Goal: Task Accomplishment & Management: Manage account settings

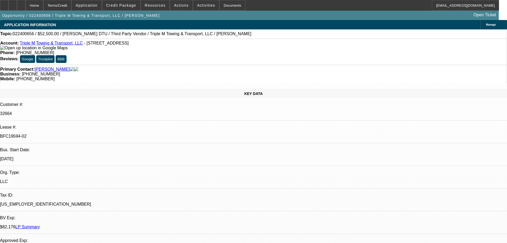
select select "0"
select select "2"
select select "0"
select select "6"
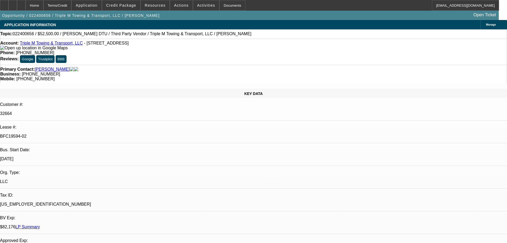
select select "0"
select select "2"
select select "0.1"
select select "4"
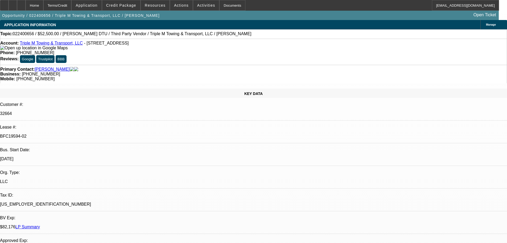
select select "0"
select select "2"
select select "0.1"
select select "4"
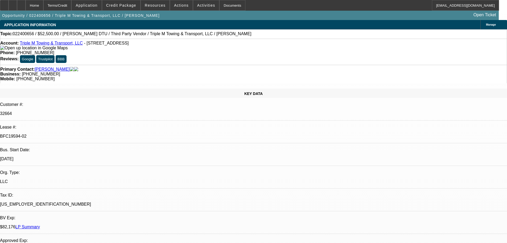
select select "0"
select select "2"
select select "0.1"
select select "4"
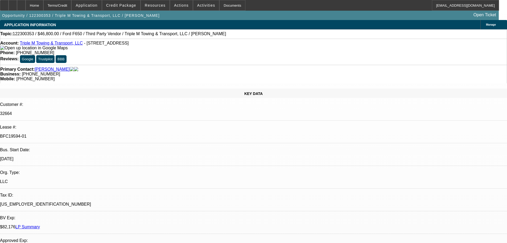
select select "0.1"
select select "2"
select select "0.1"
select select "2"
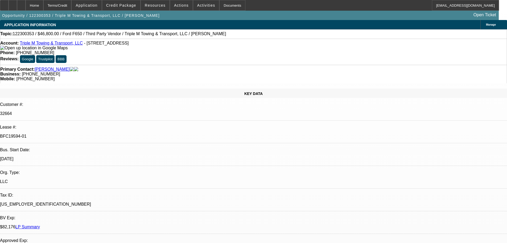
select select "0.1"
select select "1"
select select "2"
select select "4"
select select "1"
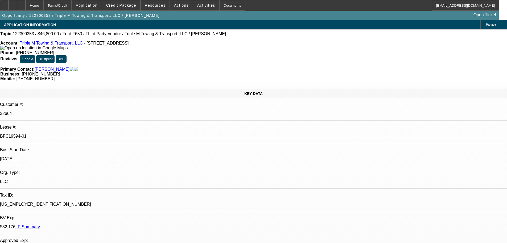
select select "2"
select select "4"
select select "0"
select select "2"
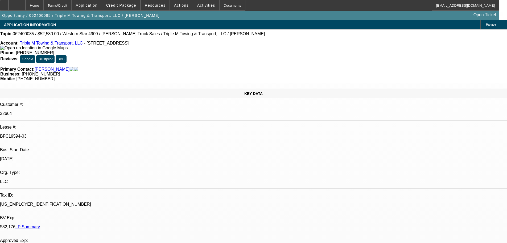
select select "0.1"
select select "0"
select select "2"
select select "0.1"
select select "0"
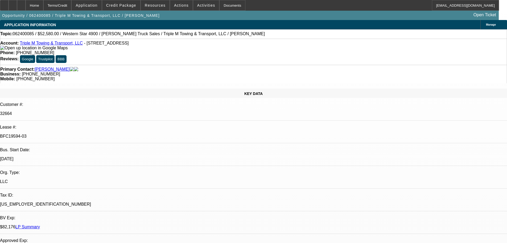
select select "2"
select select "0.1"
select select "0"
select select "2"
select select "0.1"
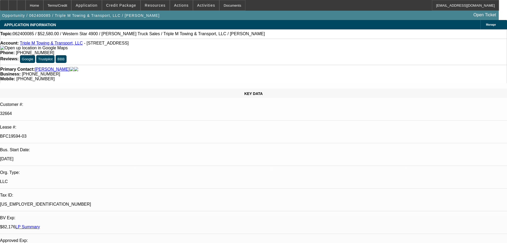
select select "1"
select select "2"
select select "4"
select select "1"
select select "2"
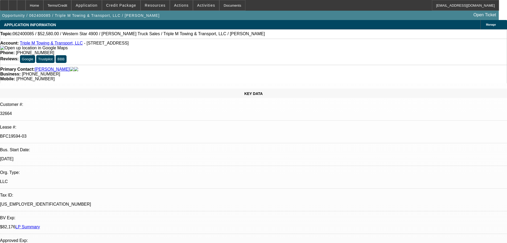
select select "4"
select select "1"
select select "2"
select select "4"
select select "1"
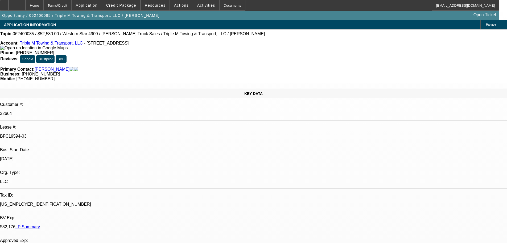
select select "2"
select select "4"
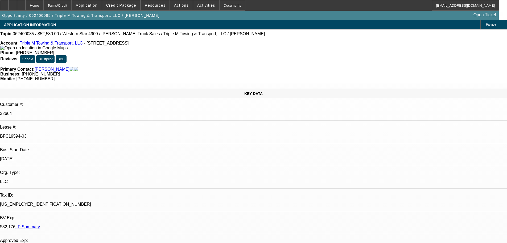
scroll to position [666, 0]
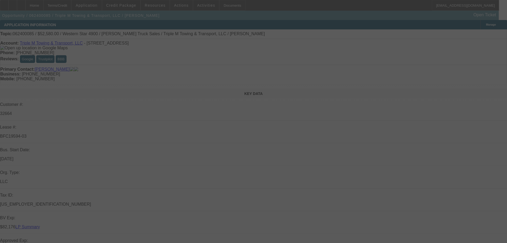
select select "0"
select select "2"
select select "0.1"
select select "4"
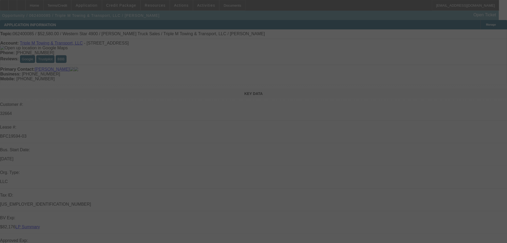
select select "0"
select select "2"
select select "0.1"
select select "4"
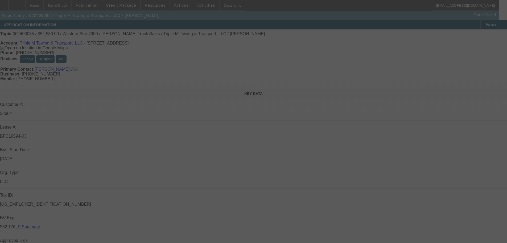
select select "0"
select select "2"
select select "0.1"
select select "4"
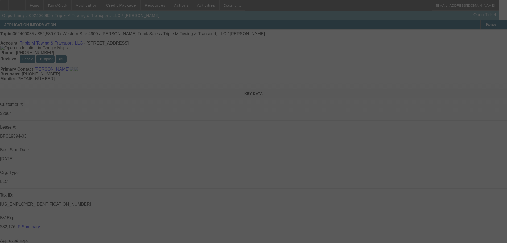
select select "0"
select select "2"
select select "0.1"
select select "4"
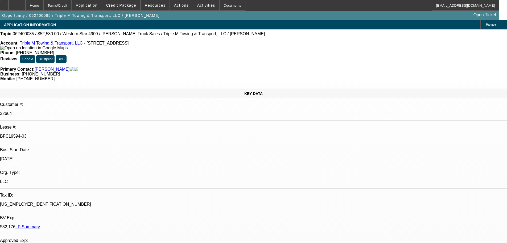
scroll to position [612, 0]
